Goal: Task Accomplishment & Management: Manage account settings

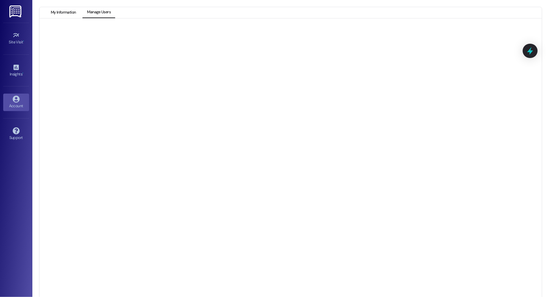
click at [67, 16] on button "My Information" at bounding box center [63, 12] width 34 height 11
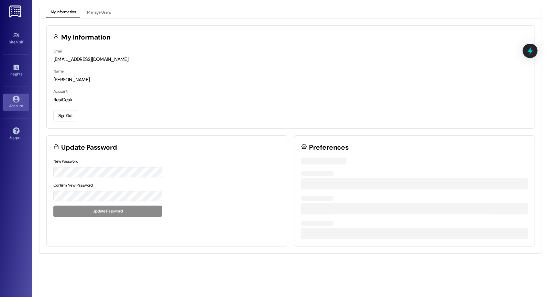
click at [70, 119] on button "Sign Out" at bounding box center [65, 115] width 24 height 11
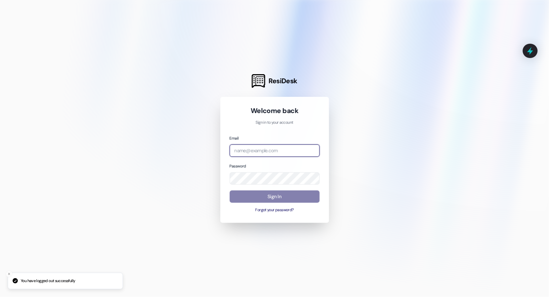
click at [313, 150] on input "email" at bounding box center [275, 150] width 90 height 13
click at [0, 296] on com-1password-button at bounding box center [0, 297] width 0 height 0
type input "automated-surveys-park-properties@park-properties.com"
